Goal: Find contact information: Find contact information

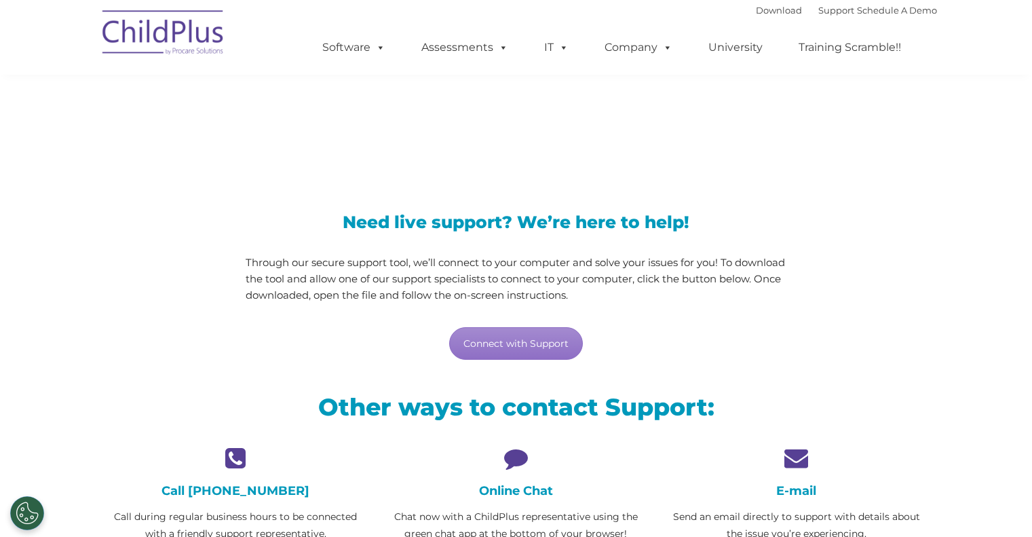
scroll to position [133, 0]
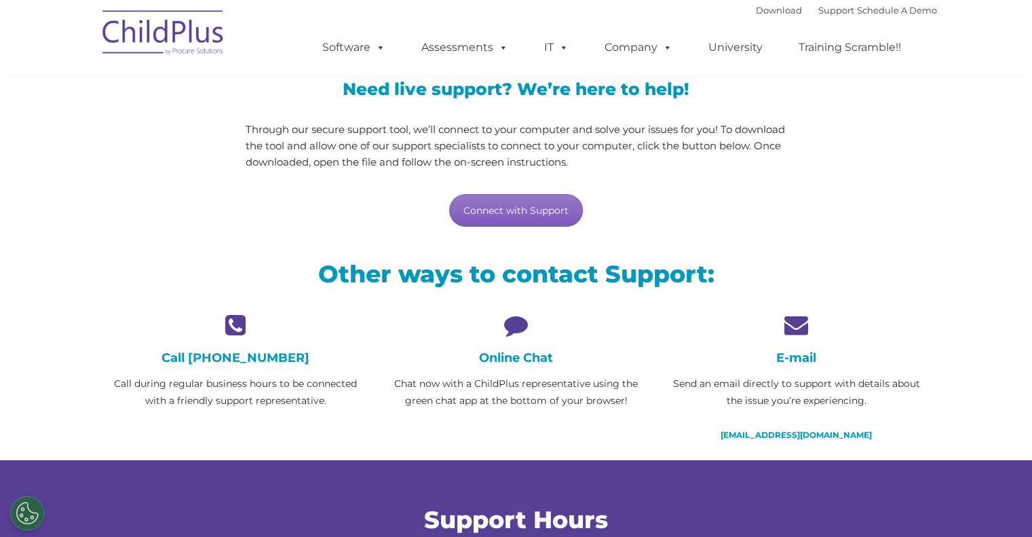
click at [498, 216] on link "Connect with Support" at bounding box center [516, 210] width 134 height 33
click at [795, 355] on h4 "E-mail" at bounding box center [796, 357] width 260 height 15
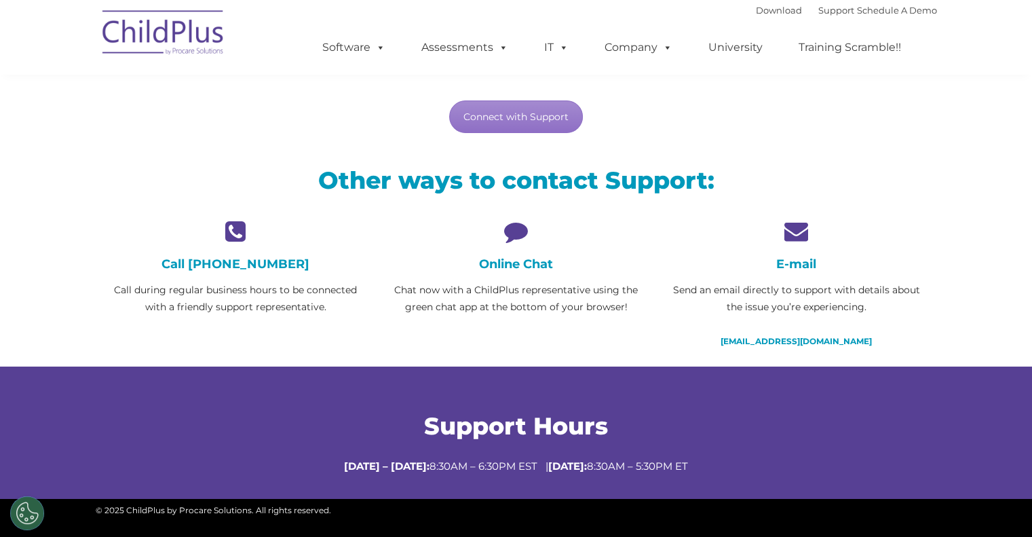
scroll to position [295, 0]
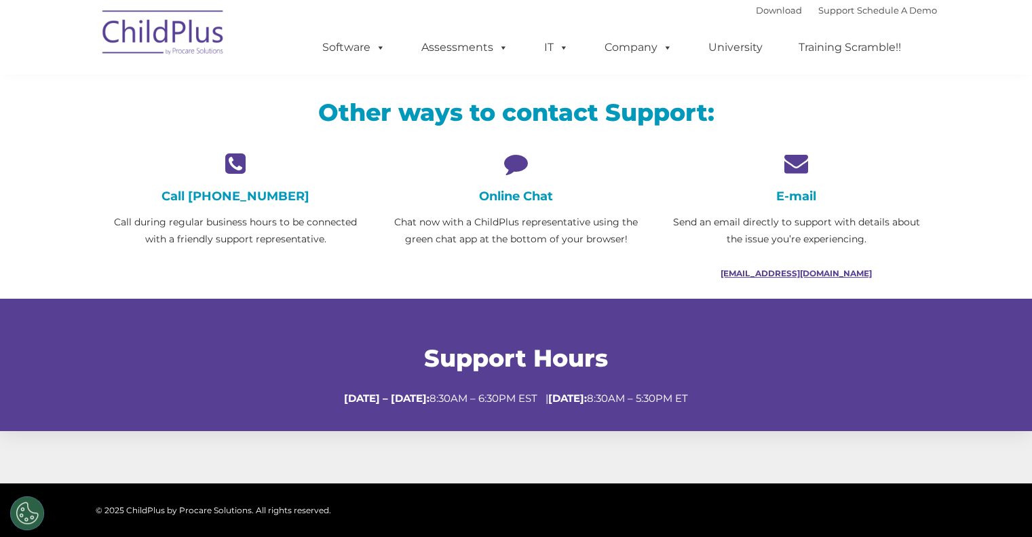
click at [809, 275] on link "[EMAIL_ADDRESS][DOMAIN_NAME]" at bounding box center [796, 273] width 151 height 10
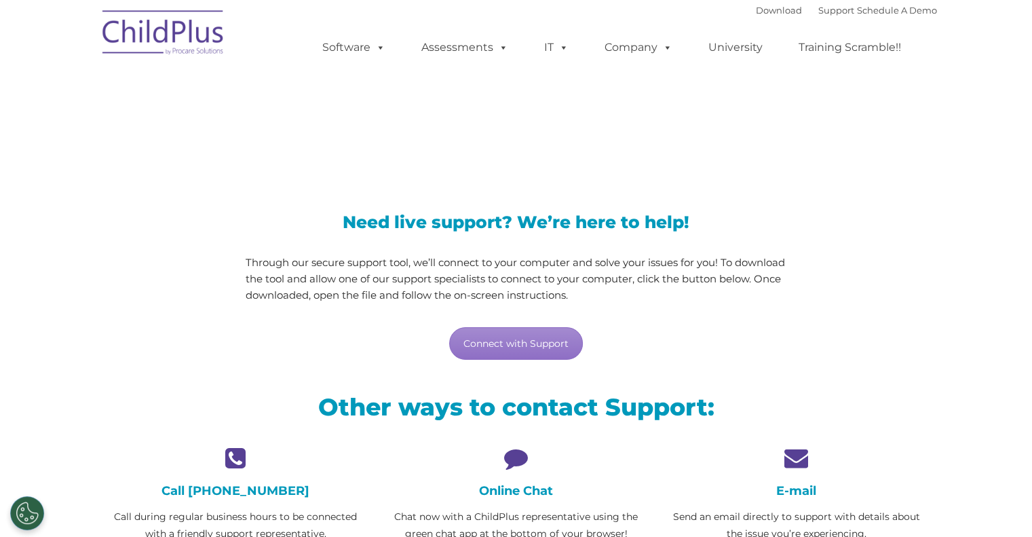
click at [648, 179] on div "Need live support? We’re here to help! Through our secure support tool, we’ll c…" at bounding box center [516, 274] width 561 height 202
click at [827, 10] on link "Support" at bounding box center [837, 10] width 36 height 11
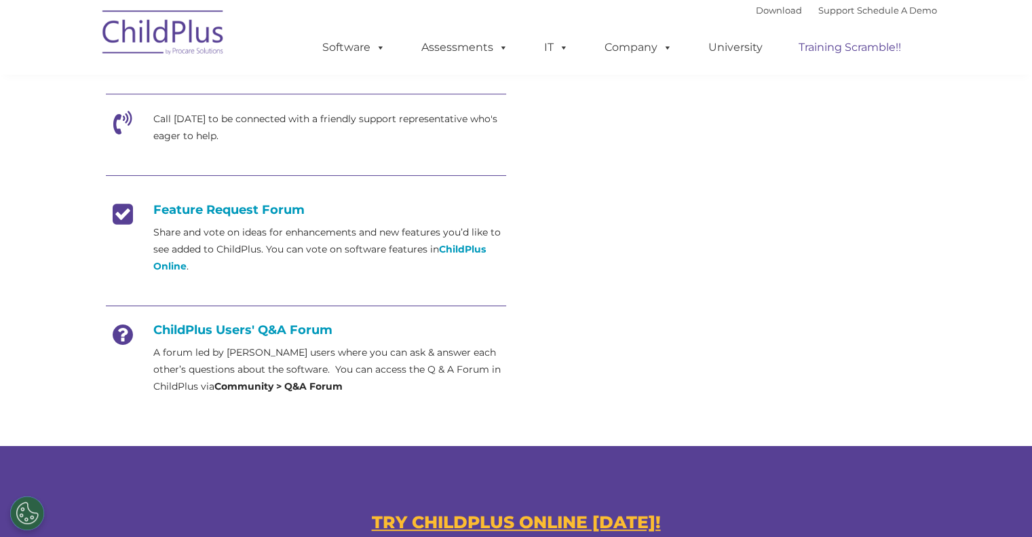
scroll to position [451, 0]
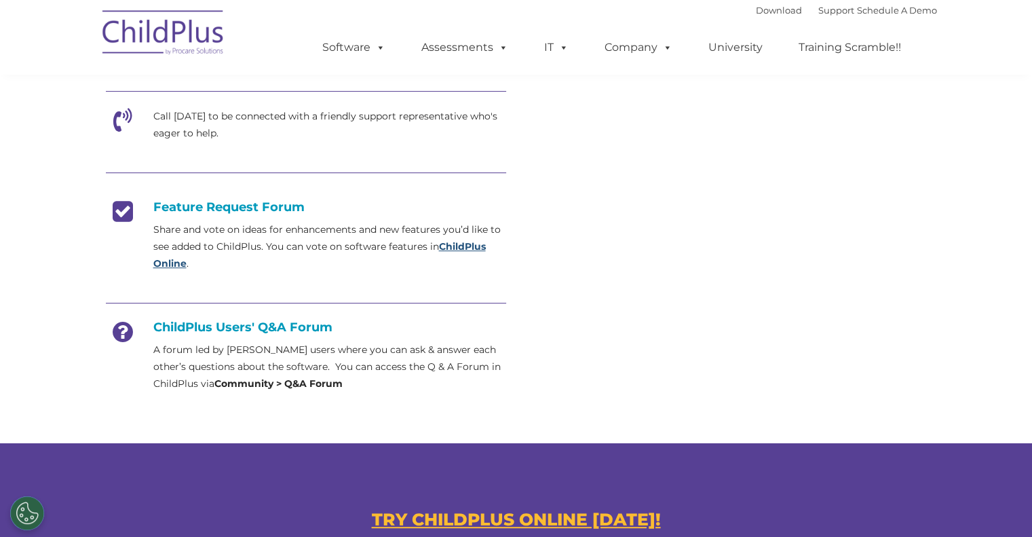
click at [472, 249] on strong "ChildPlus Online" at bounding box center [319, 254] width 333 height 29
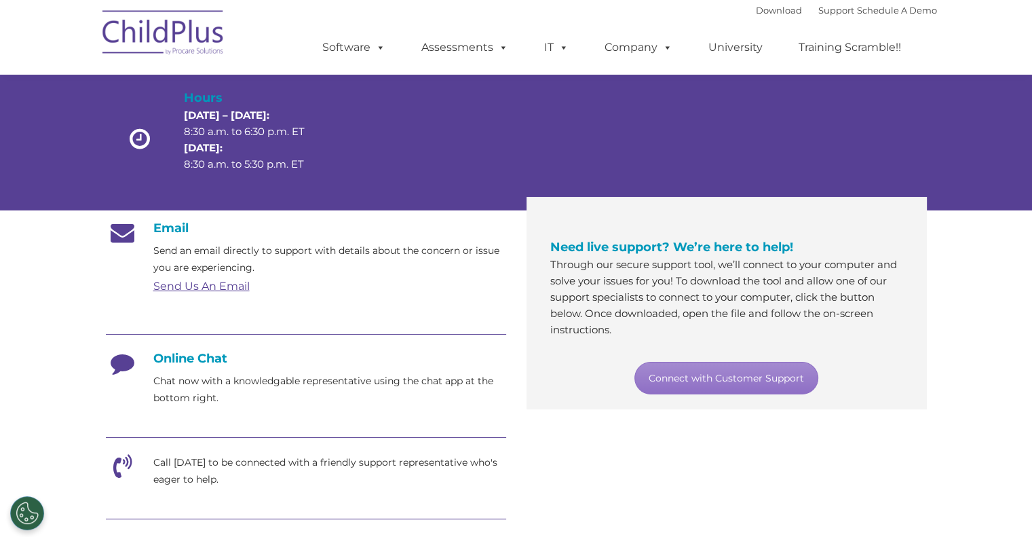
scroll to position [105, 0]
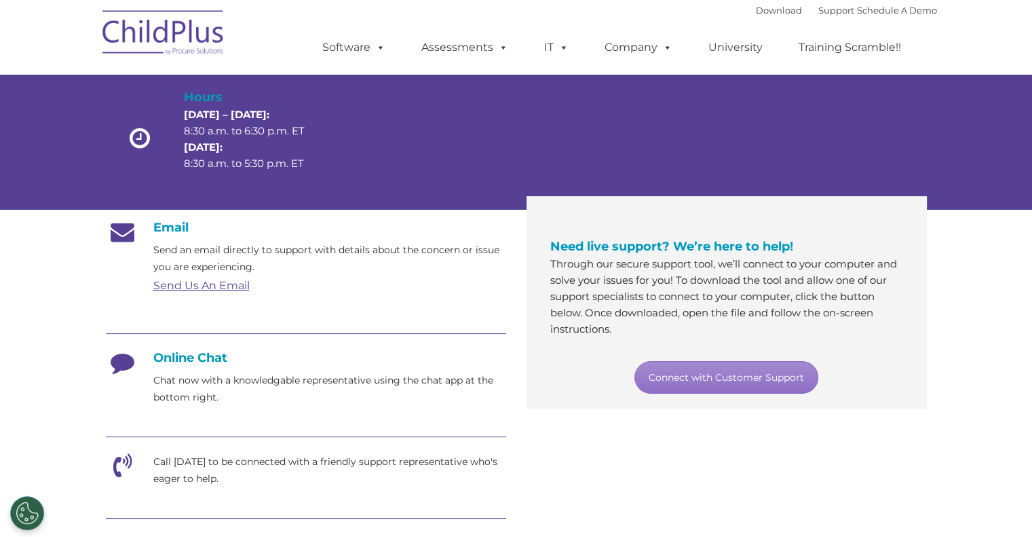
click at [225, 280] on link "Send Us An Email" at bounding box center [201, 285] width 96 height 13
